Goal: Task Accomplishment & Management: Complete application form

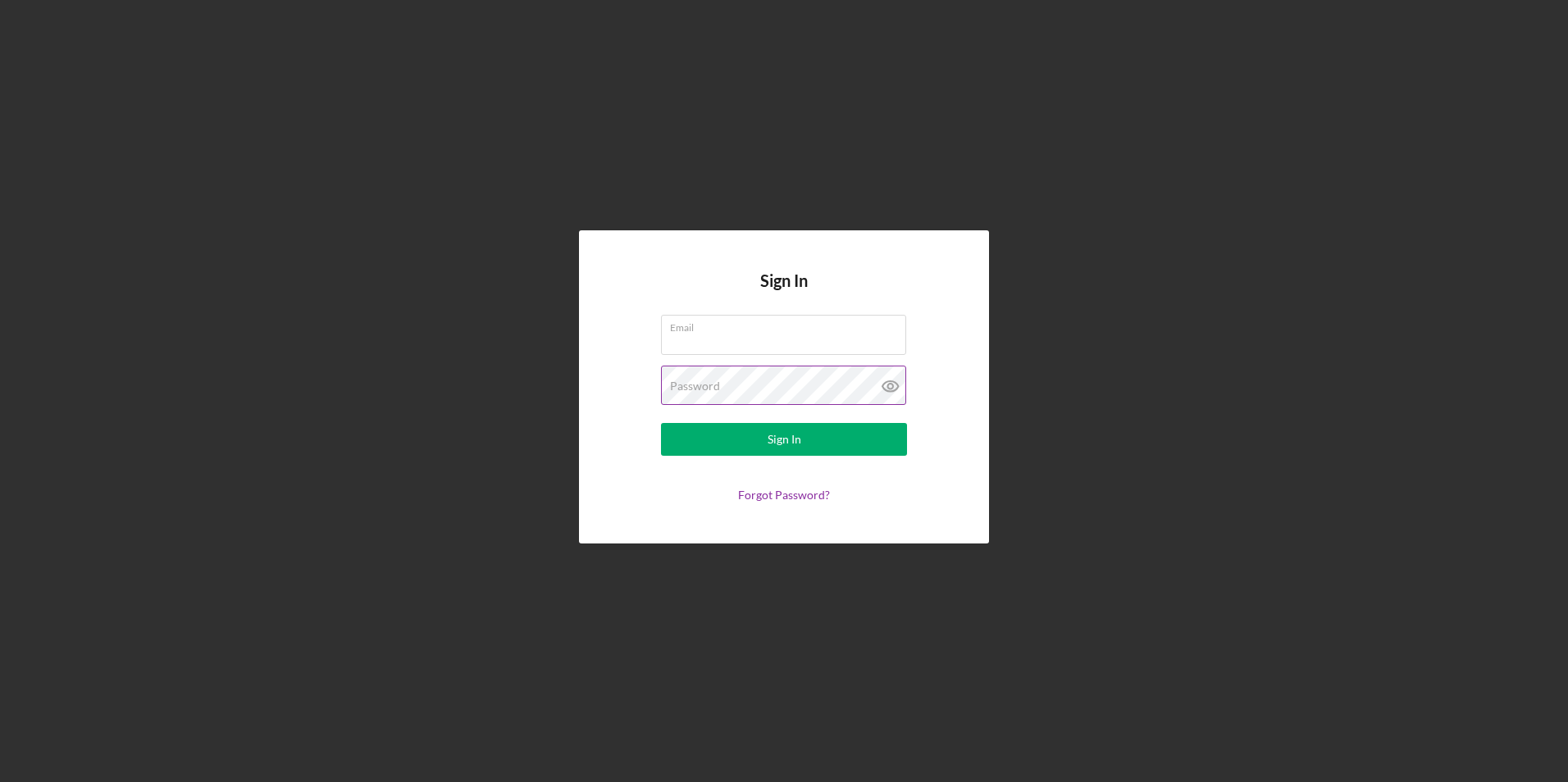
type input "[EMAIL_ADDRESS][DOMAIN_NAME]"
click at [888, 389] on icon at bounding box center [890, 386] width 5 height 5
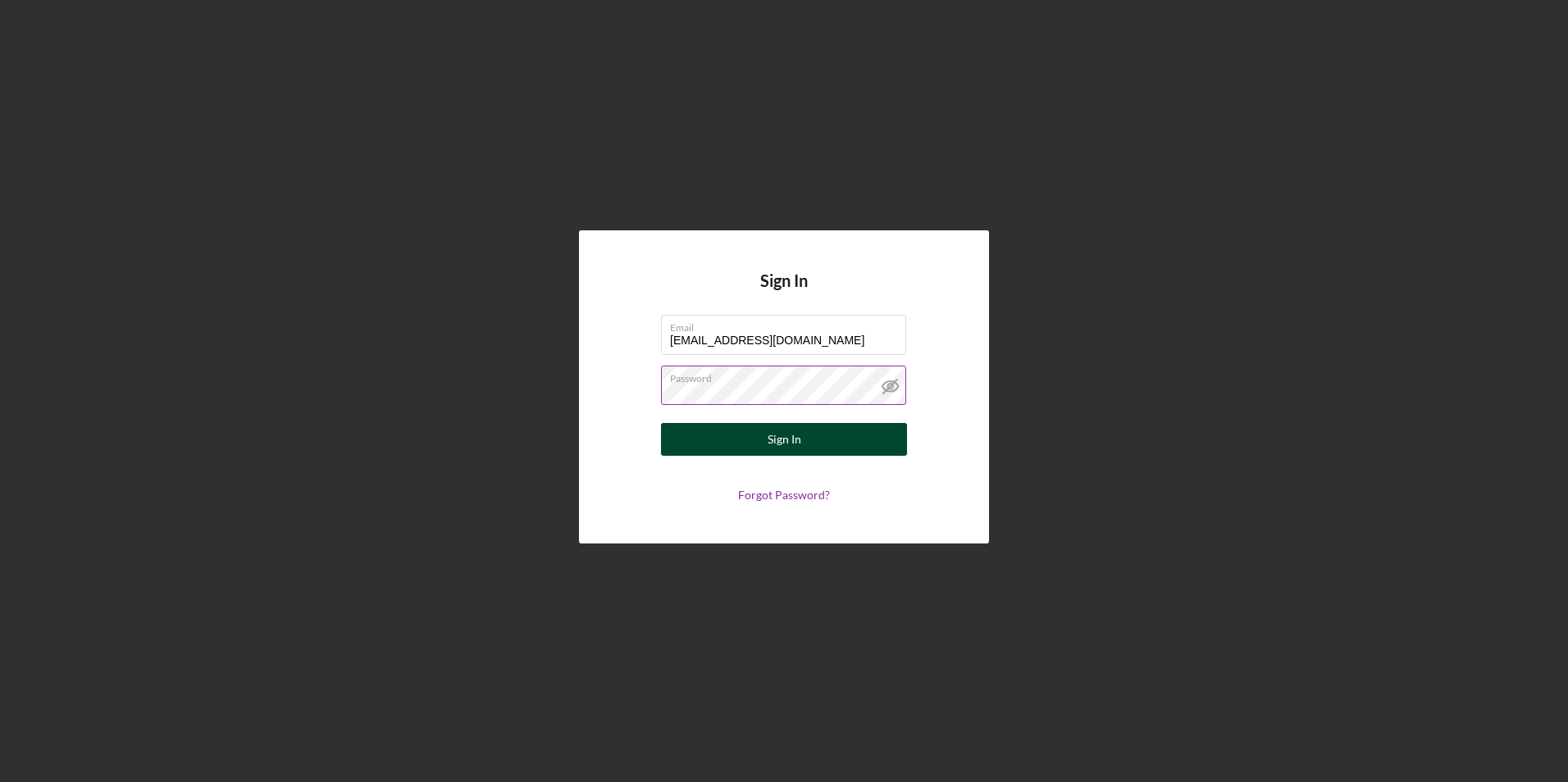
click at [829, 440] on button "Sign In" at bounding box center [784, 440] width 246 height 33
